Goal: Information Seeking & Learning: Learn about a topic

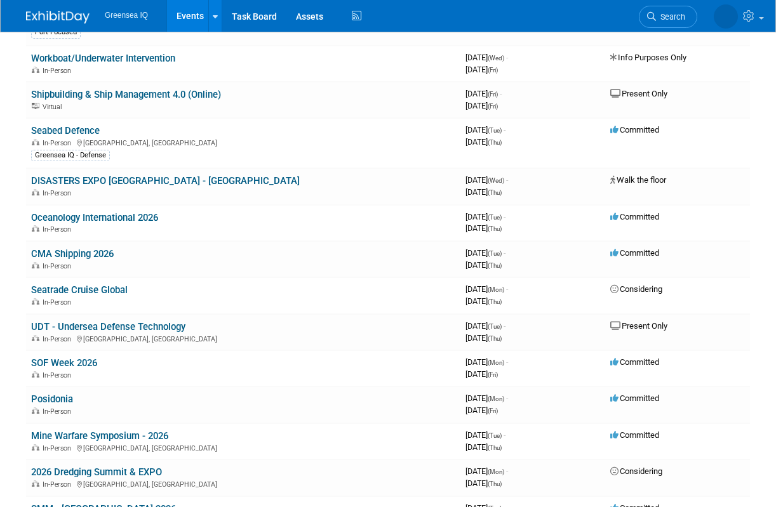
scroll to position [345, 0]
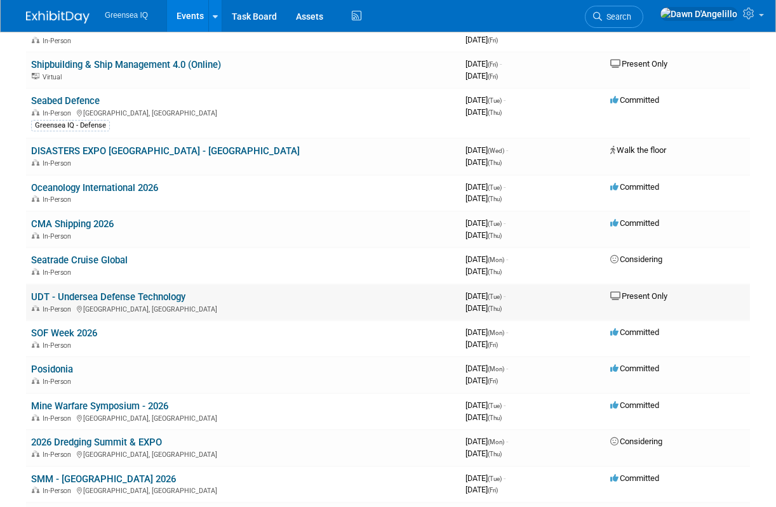
click at [90, 296] on link "UDT - Undersea Defense Technology" at bounding box center [108, 296] width 154 height 11
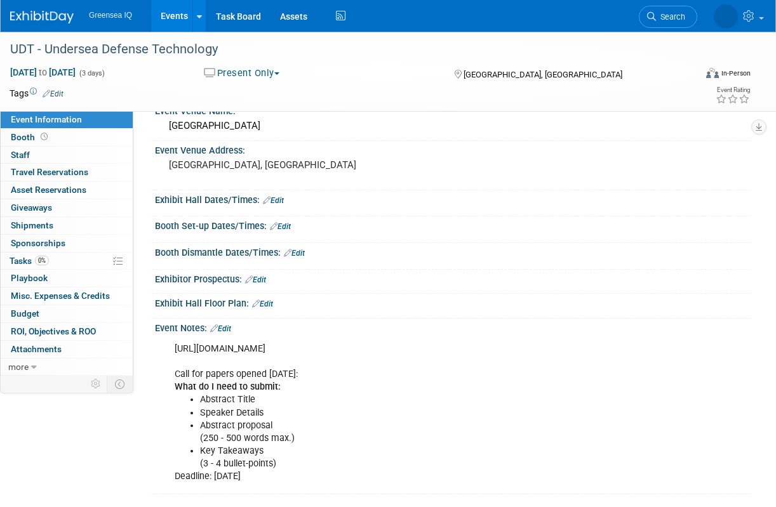
scroll to position [72, 0]
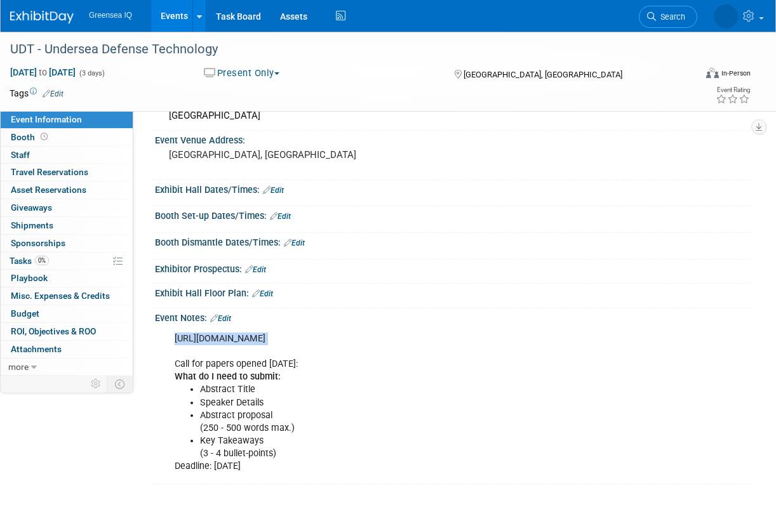
drag, startPoint x: 175, startPoint y: 338, endPoint x: 369, endPoint y: 354, distance: 194.9
click at [369, 354] on div "https://udt-global.com/conference/become-a-speaker Call for papers opened June …" at bounding box center [399, 402] width 466 height 153
copy div "https://udt-global.com/conference/become-a-speaker"
click at [86, 437] on div "Event Information Event Info Booth Booth 0 Staff 0 Staff 0 Travel Reservations …" at bounding box center [388, 222] width 776 height 524
